Goal: Navigation & Orientation: Find specific page/section

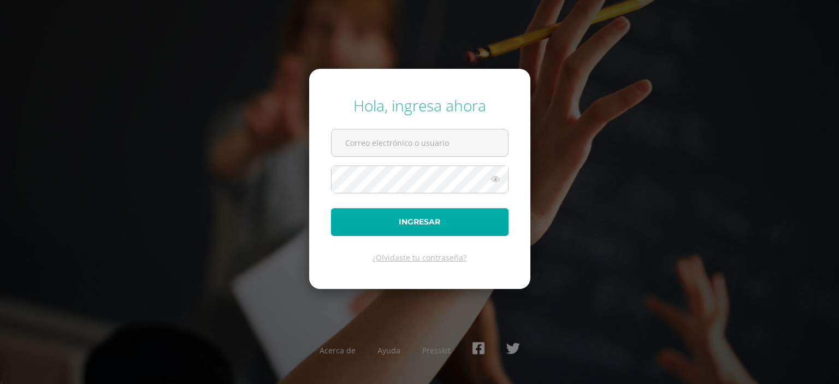
type input "dd.lopez.2adb@gmail.com"
click at [430, 221] on button "Ingresar" at bounding box center [420, 222] width 178 height 28
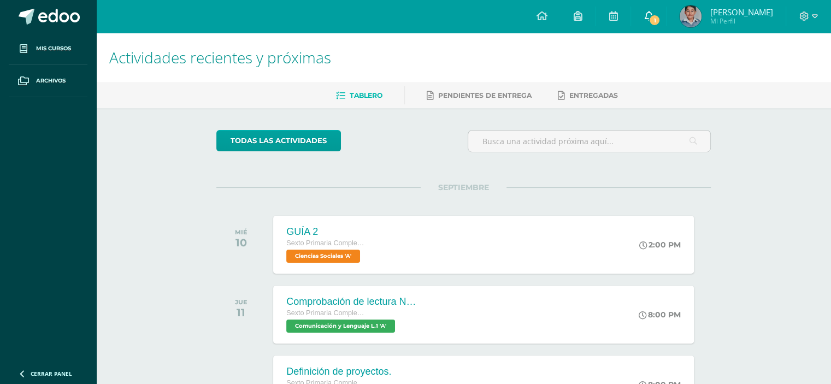
click at [653, 19] on icon at bounding box center [648, 16] width 9 height 10
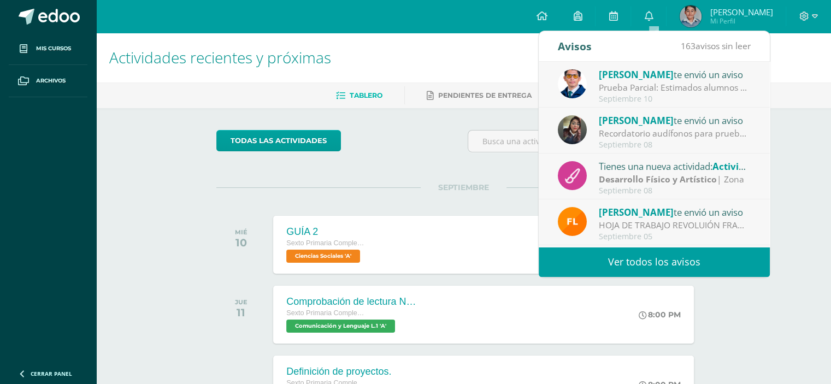
click at [664, 68] on span "[PERSON_NAME]" at bounding box center [636, 74] width 75 height 13
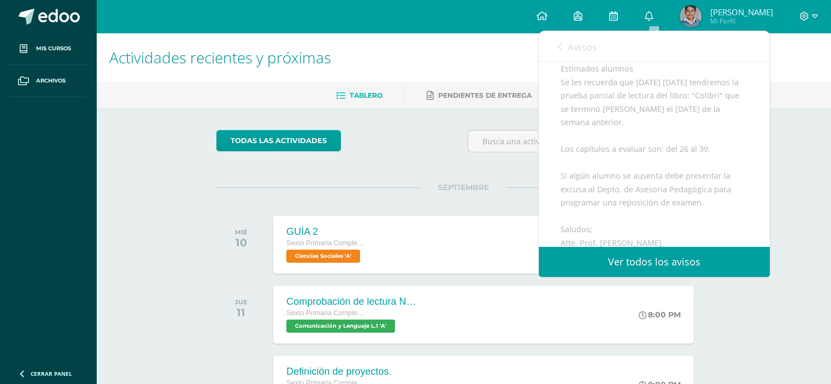
scroll to position [97, 0]
